Goal: Task Accomplishment & Management: Use online tool/utility

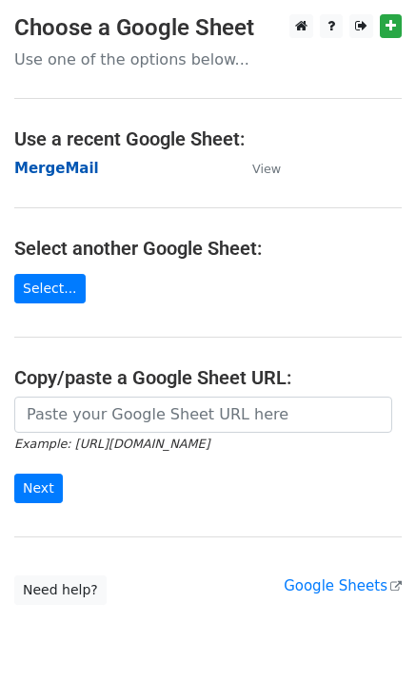
click at [46, 164] on strong "MergeMail" at bounding box center [56, 168] width 85 height 17
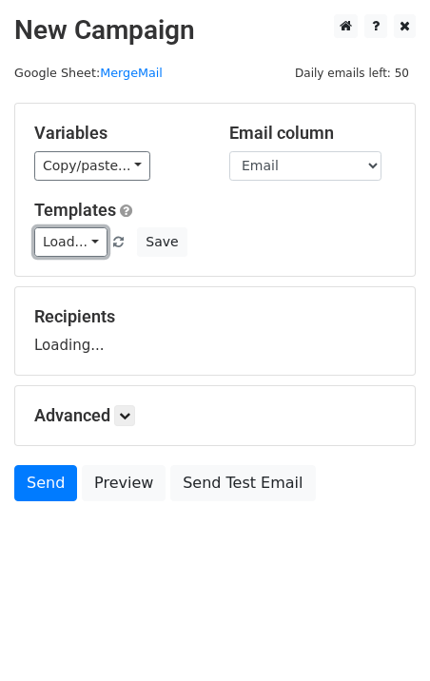
click at [65, 248] on link "Load..." at bounding box center [70, 241] width 73 height 29
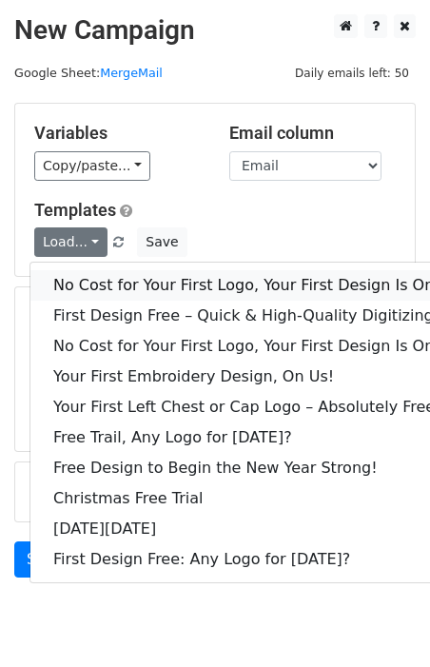
click at [88, 281] on link "No Cost for Your First Logo, Your First Design Is On Us!" at bounding box center [258, 285] width 456 height 30
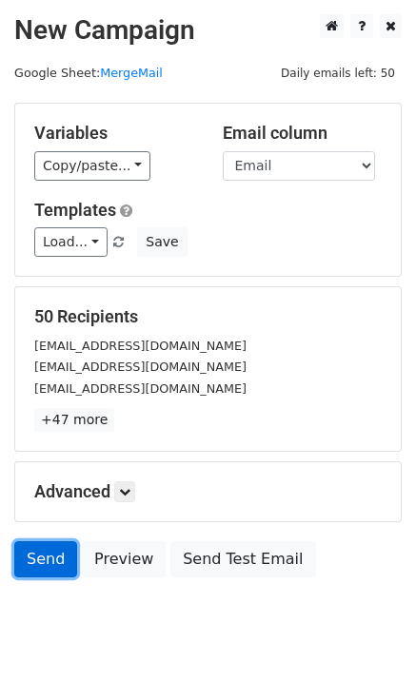
click at [63, 557] on link "Send" at bounding box center [45, 559] width 63 height 36
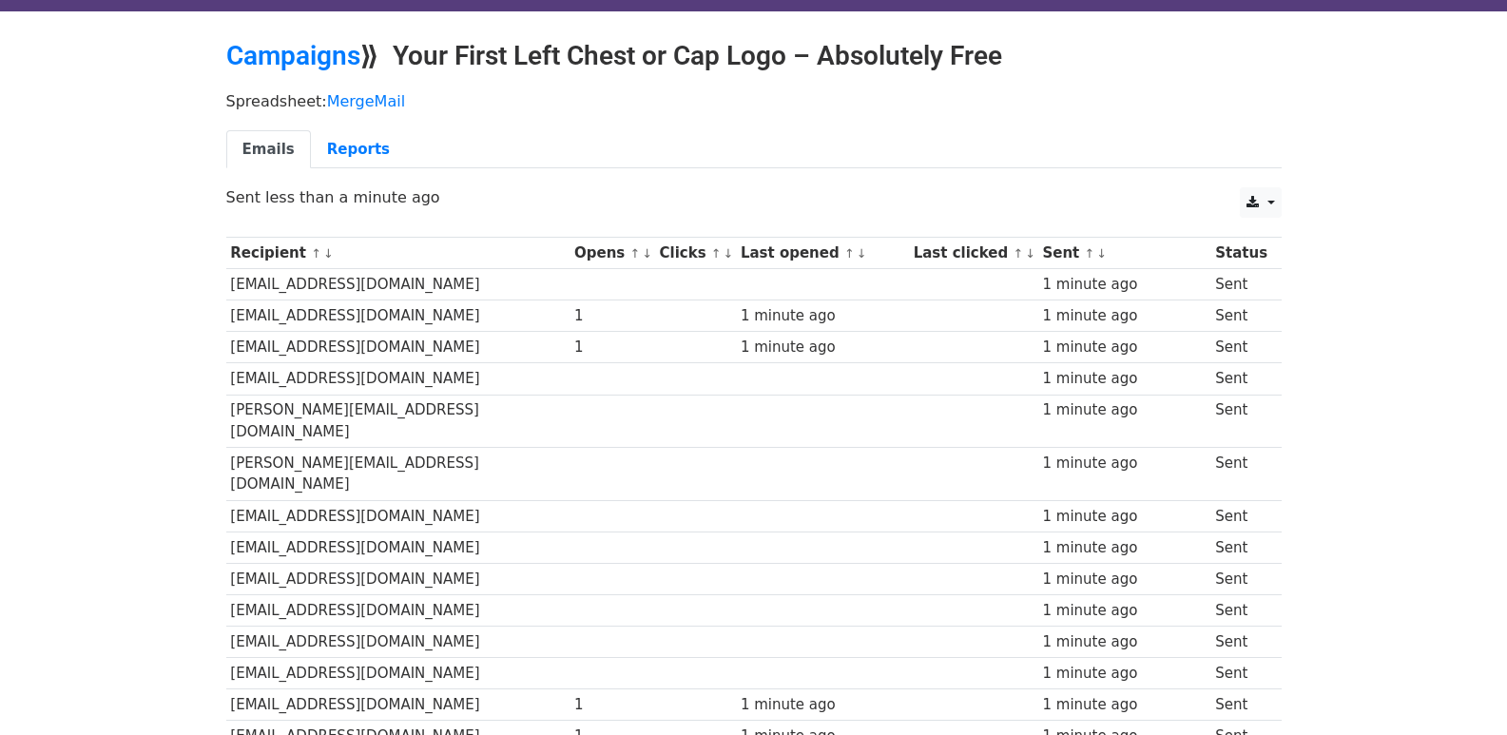
scroll to position [1324, 0]
